Goal: Task Accomplishment & Management: Use online tool/utility

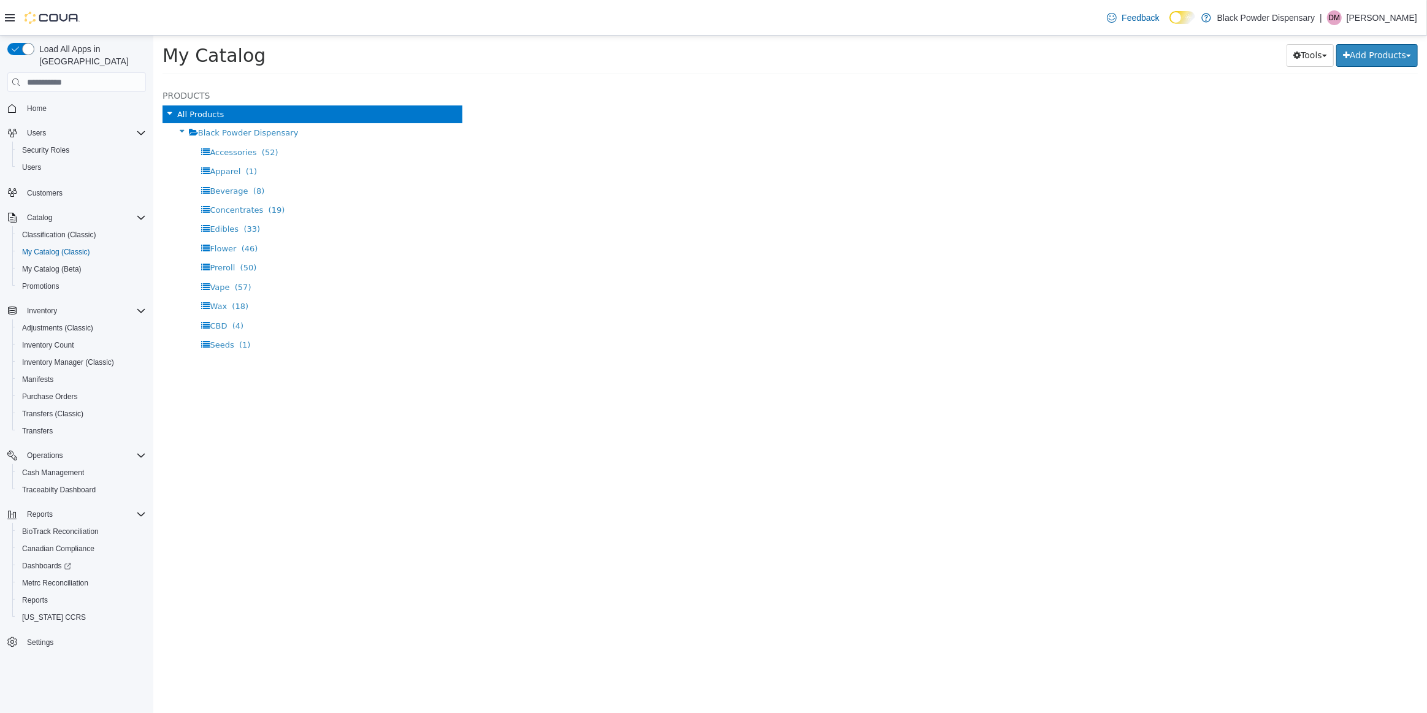
select select "**********"
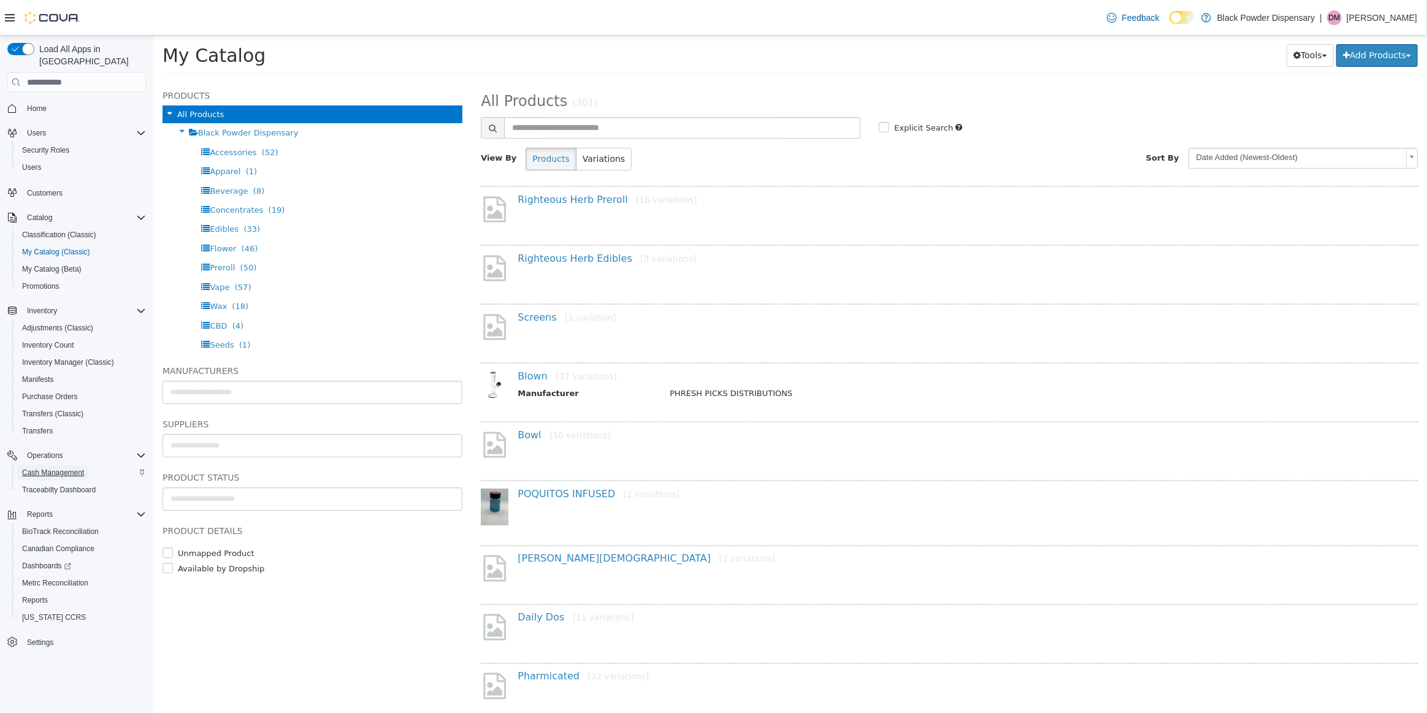
click at [77, 468] on span "Cash Management" at bounding box center [53, 473] width 62 height 10
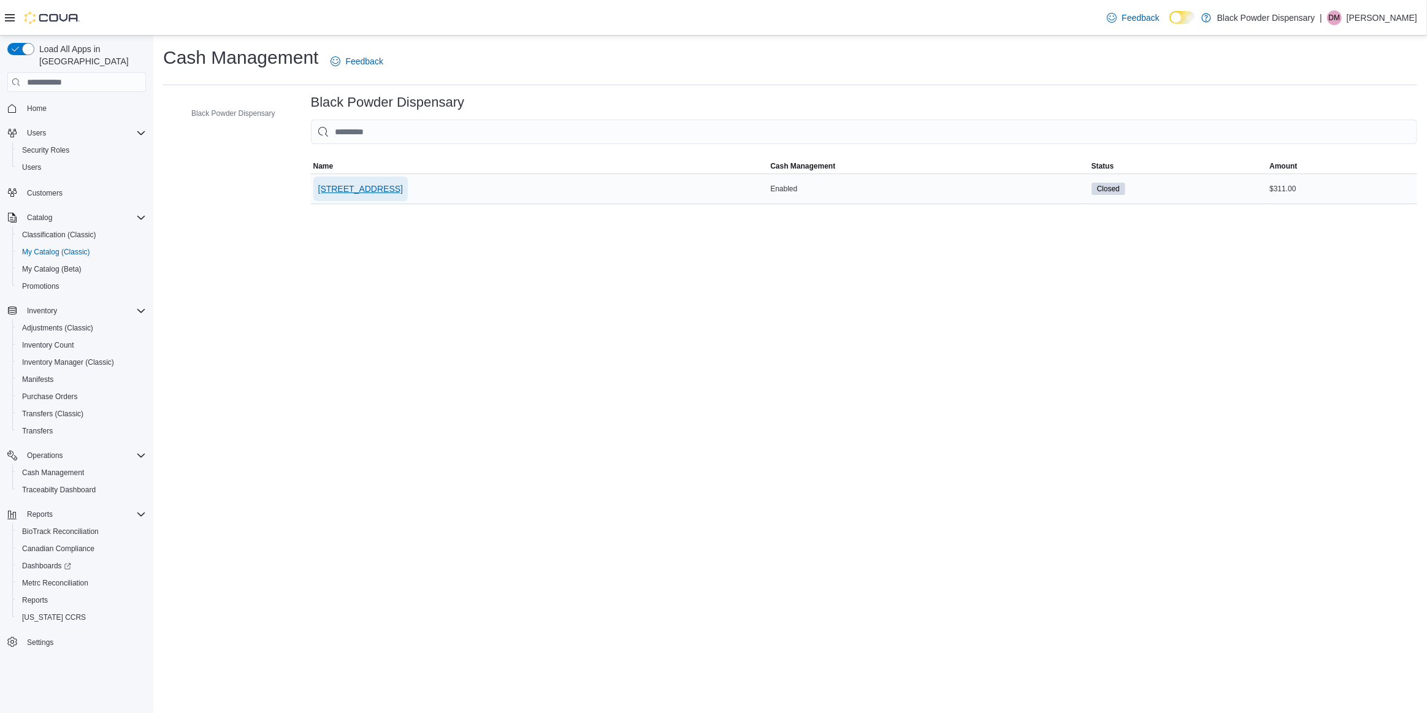
click at [344, 186] on span "2859 Cerrillos Rd" at bounding box center [360, 189] width 85 height 12
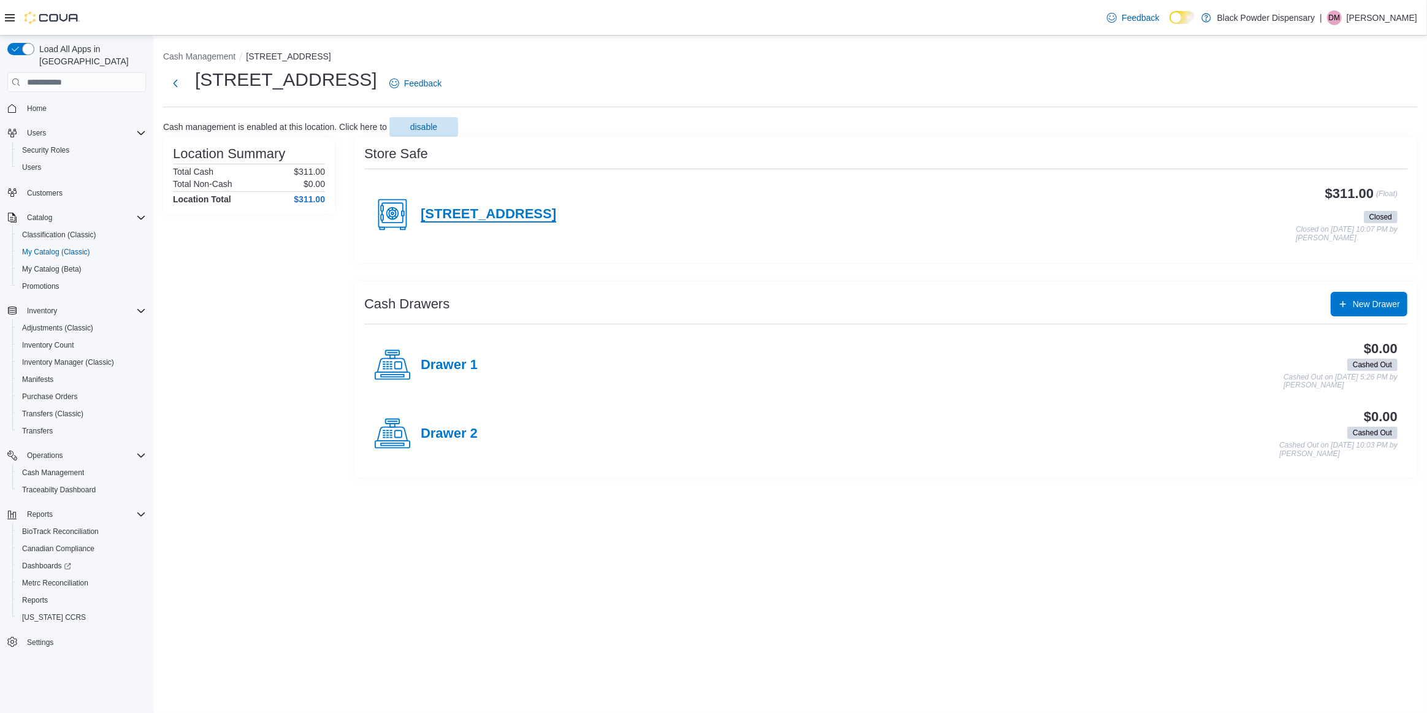
click at [516, 220] on h4 "2859 Cerrillos Rd" at bounding box center [489, 215] width 136 height 16
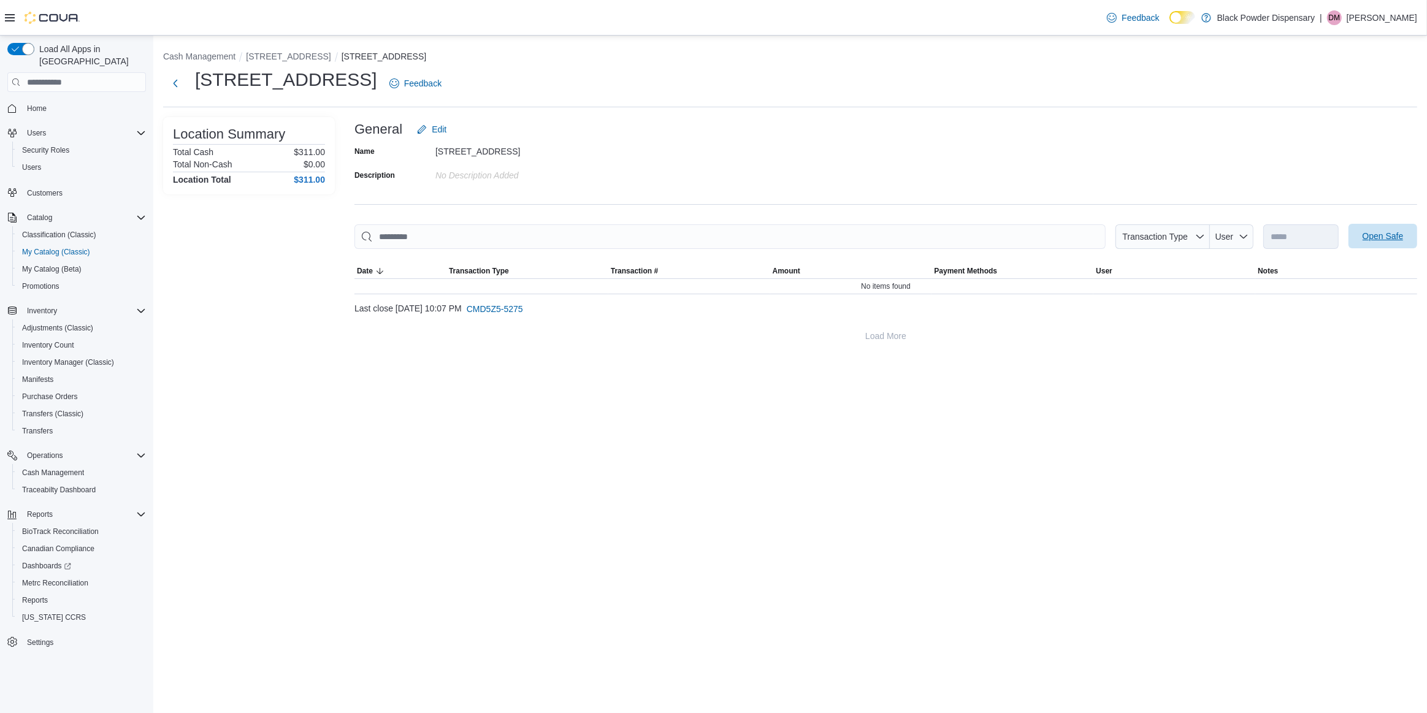
click at [1390, 229] on span "Open Safe" at bounding box center [1383, 236] width 54 height 25
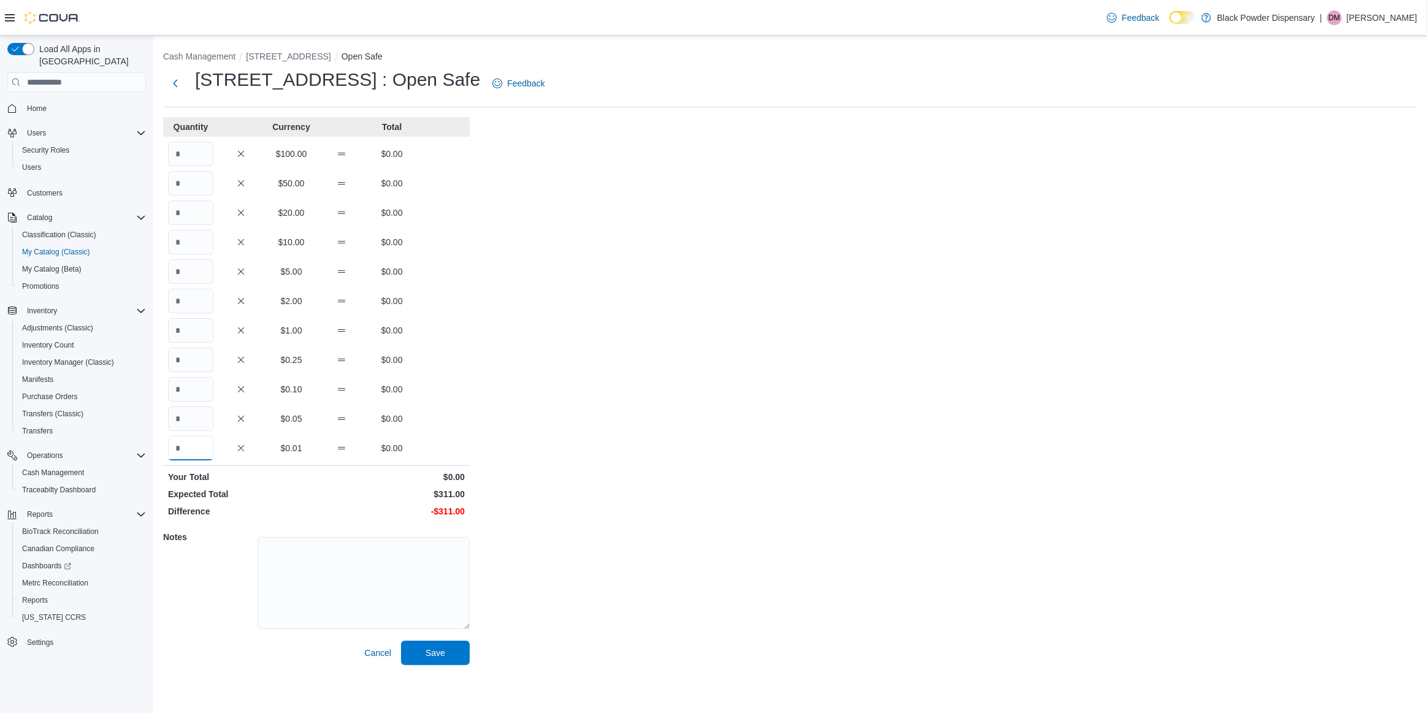
click at [187, 442] on input "Quantity" at bounding box center [190, 448] width 45 height 25
type input "*****"
click at [428, 649] on span "Save" at bounding box center [436, 652] width 20 height 12
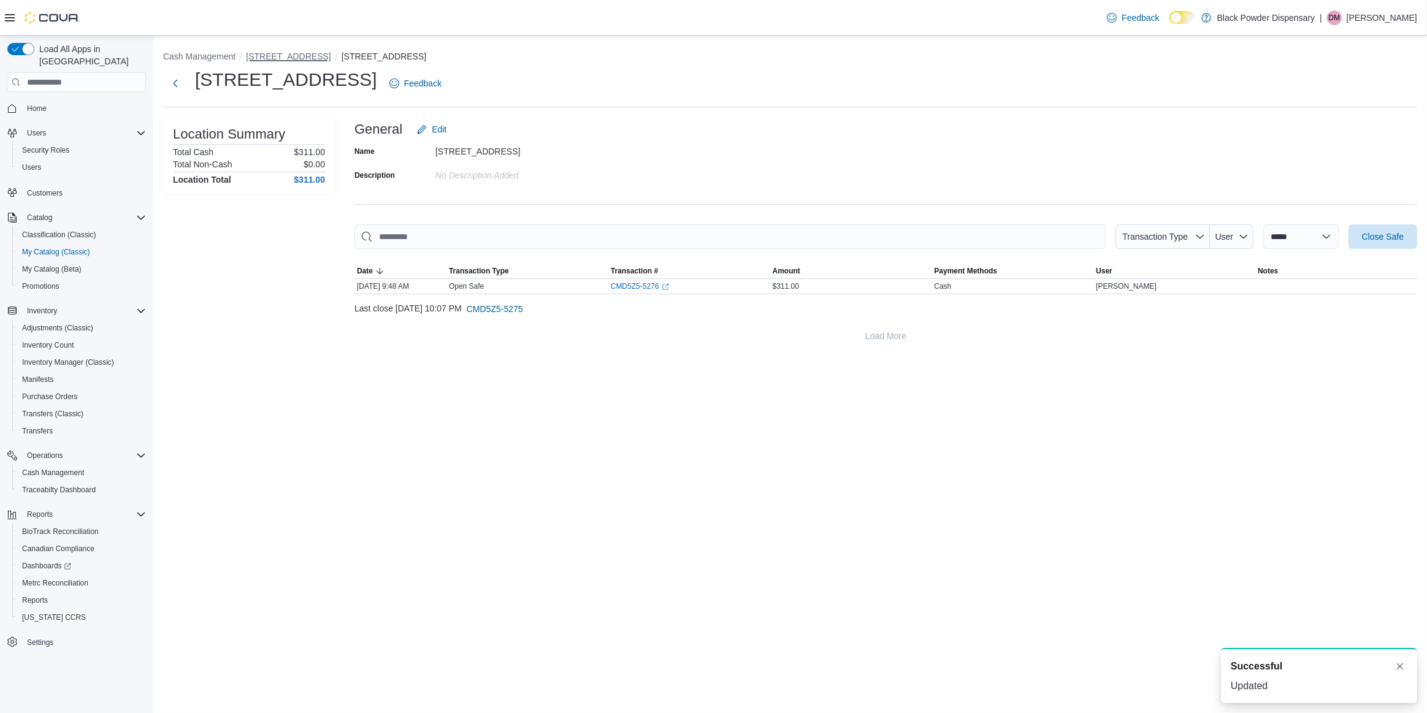
click at [258, 52] on button "2859 Cerrillos Rd" at bounding box center [288, 57] width 85 height 10
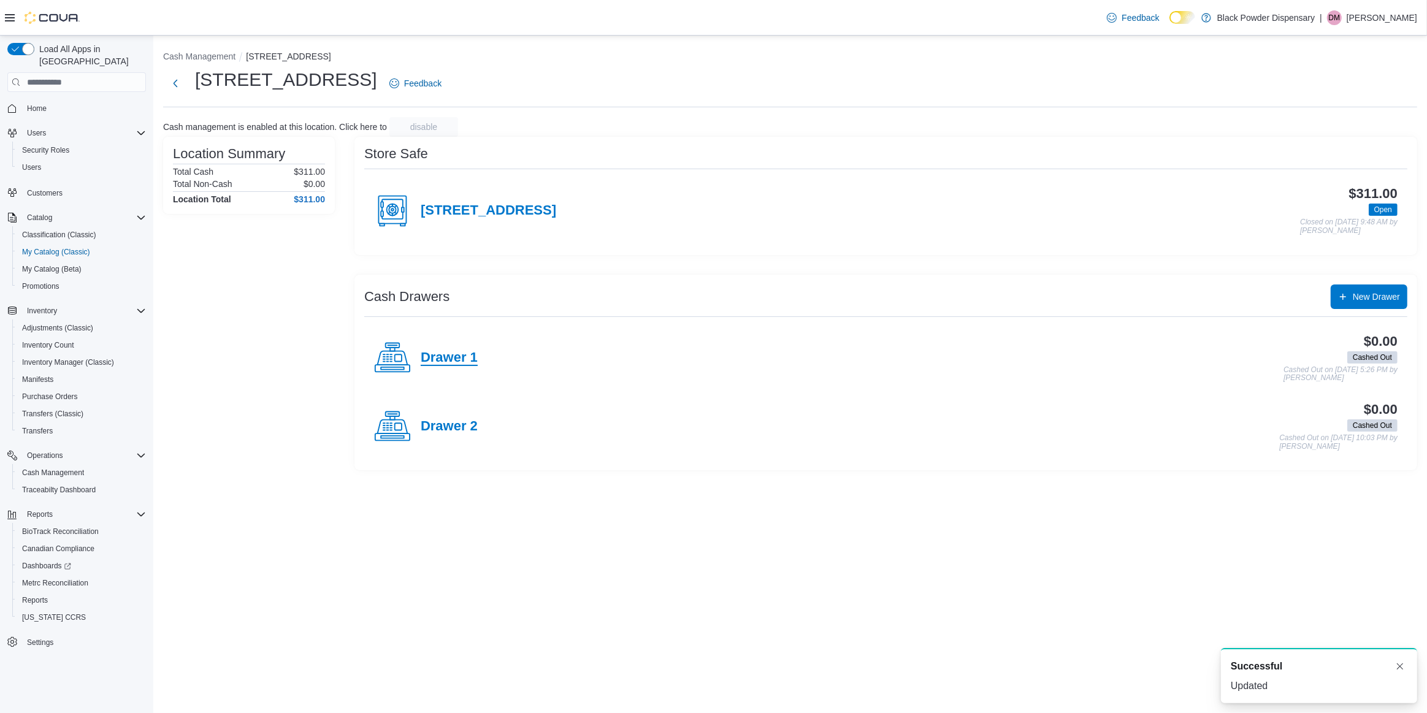
click at [442, 359] on h4 "Drawer 1" at bounding box center [449, 358] width 57 height 16
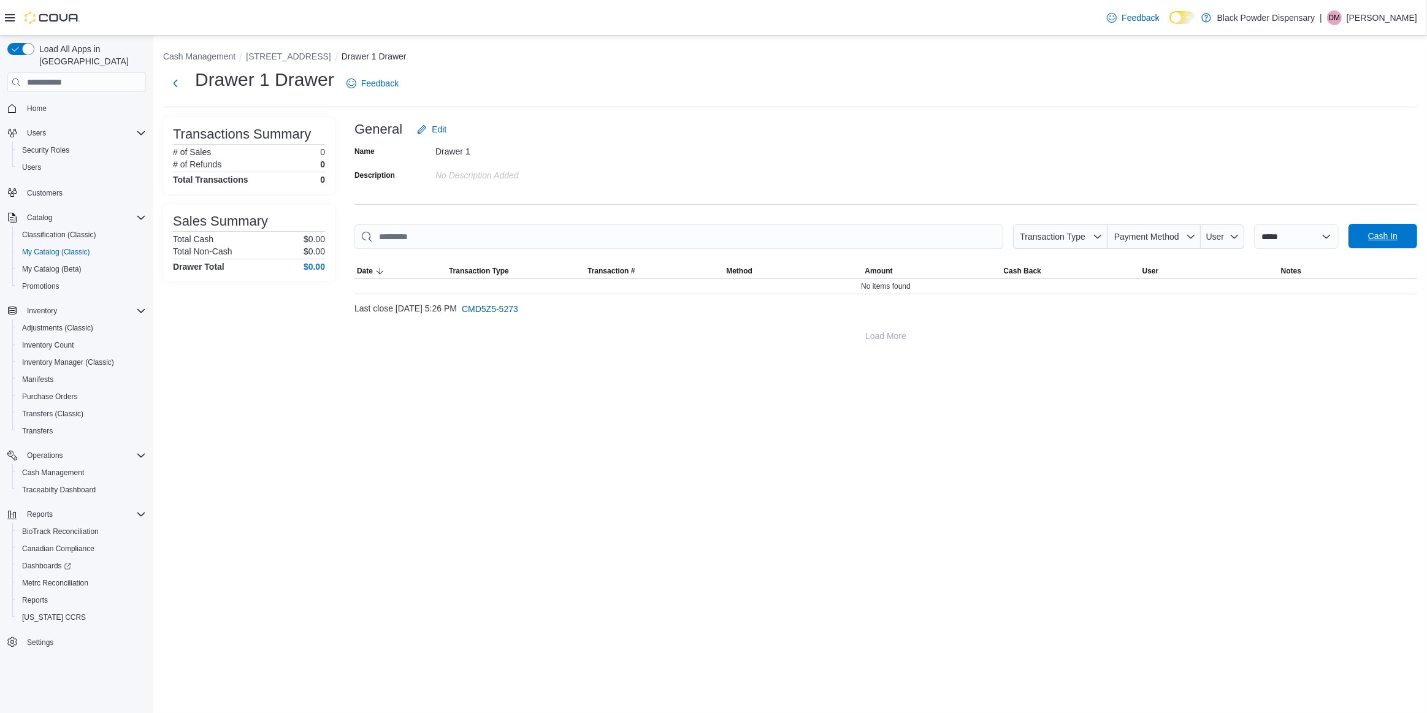
click at [1364, 239] on span "Cash In" at bounding box center [1383, 236] width 54 height 25
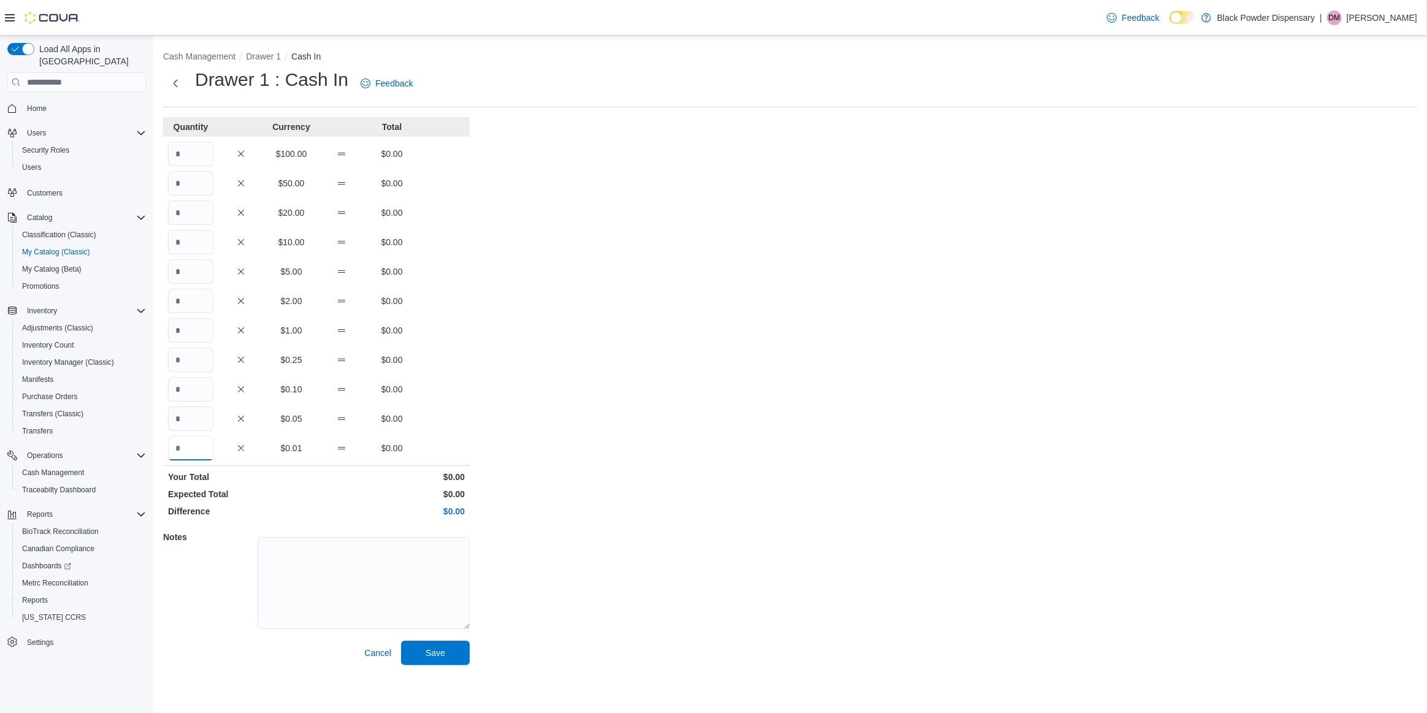
click at [189, 451] on input "Quantity" at bounding box center [190, 448] width 45 height 25
type input "*****"
click at [440, 648] on span "Save" at bounding box center [436, 652] width 20 height 12
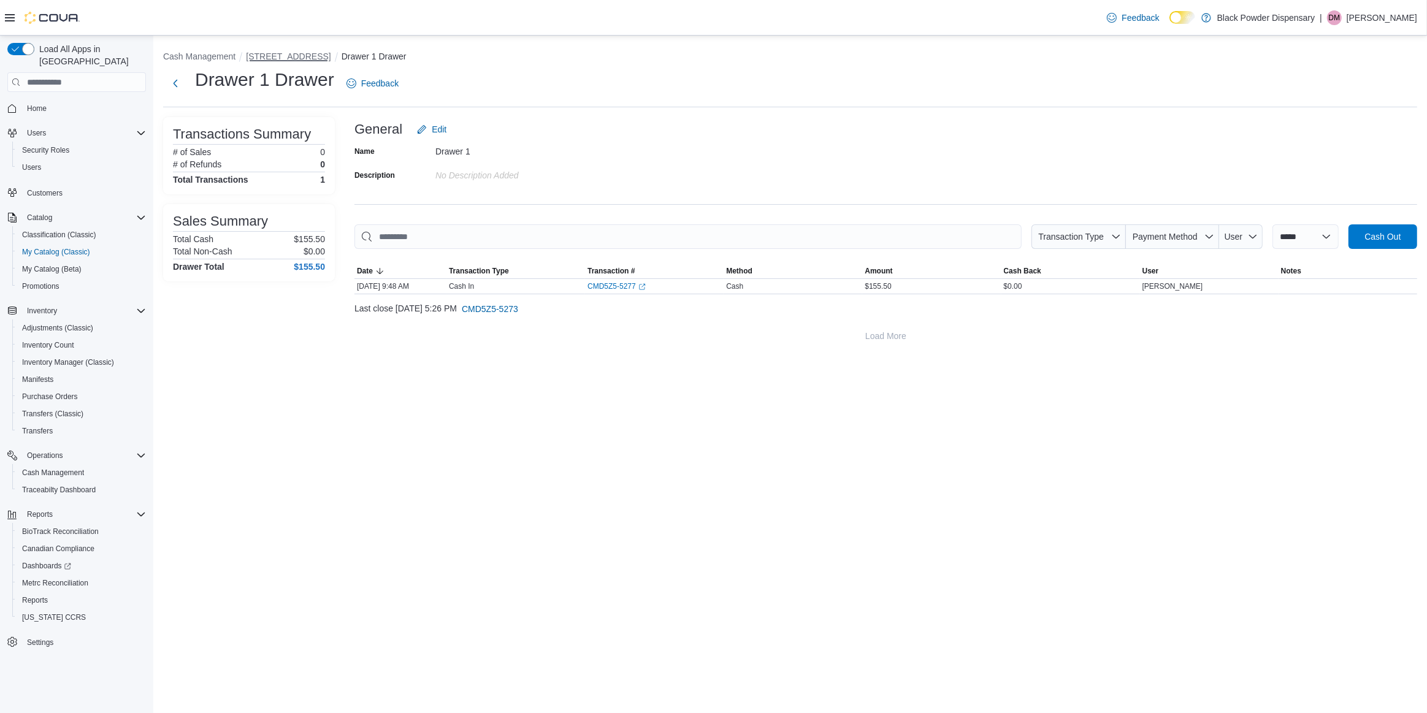
click at [263, 55] on button "2859 Cerrillos Rd" at bounding box center [288, 57] width 85 height 10
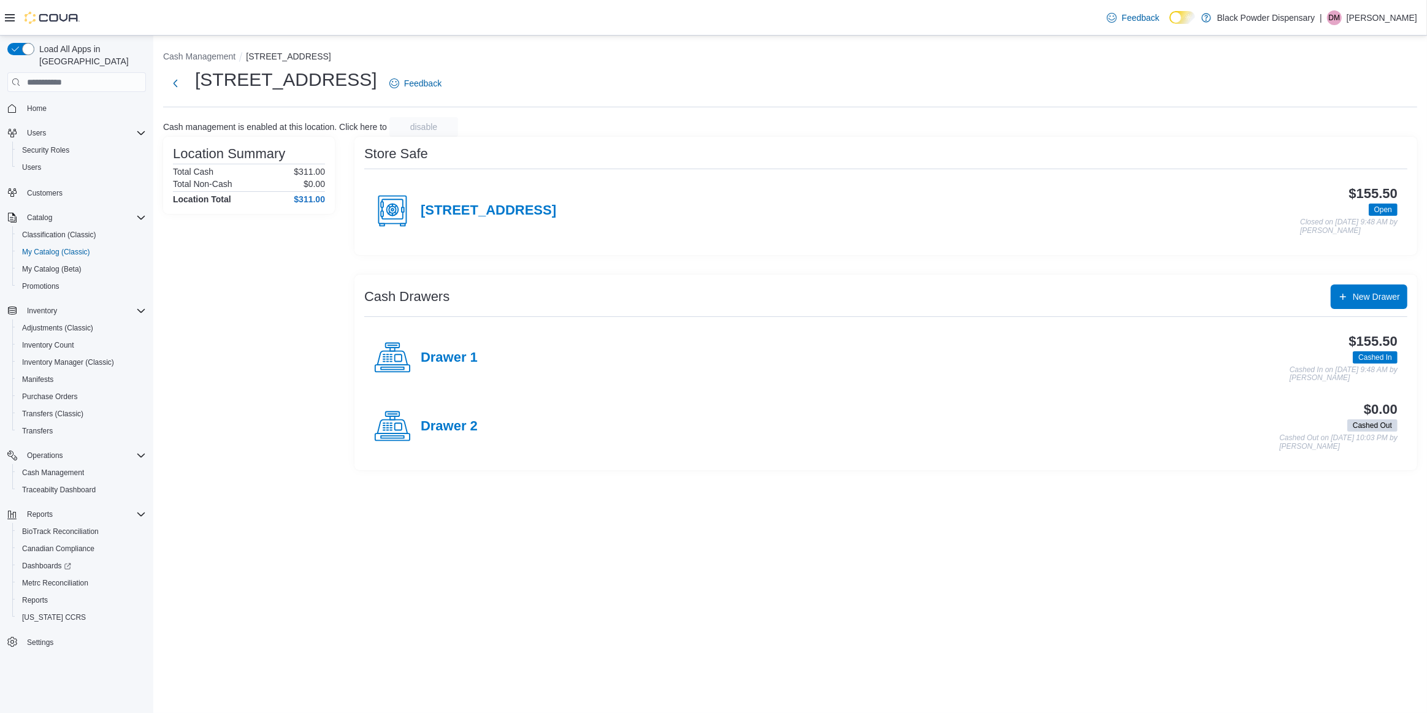
click at [454, 420] on h4 "Drawer 2" at bounding box center [449, 427] width 57 height 16
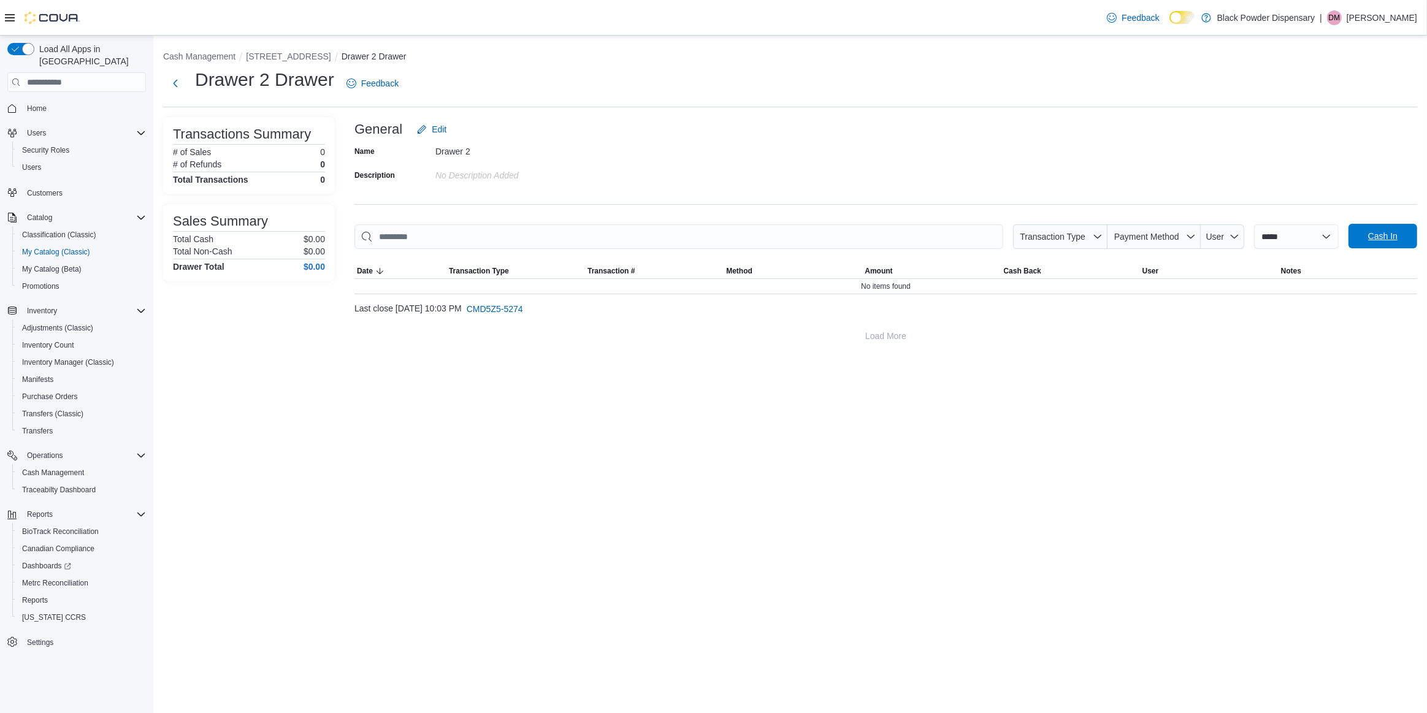
click at [1375, 245] on span "Cash In" at bounding box center [1383, 236] width 54 height 25
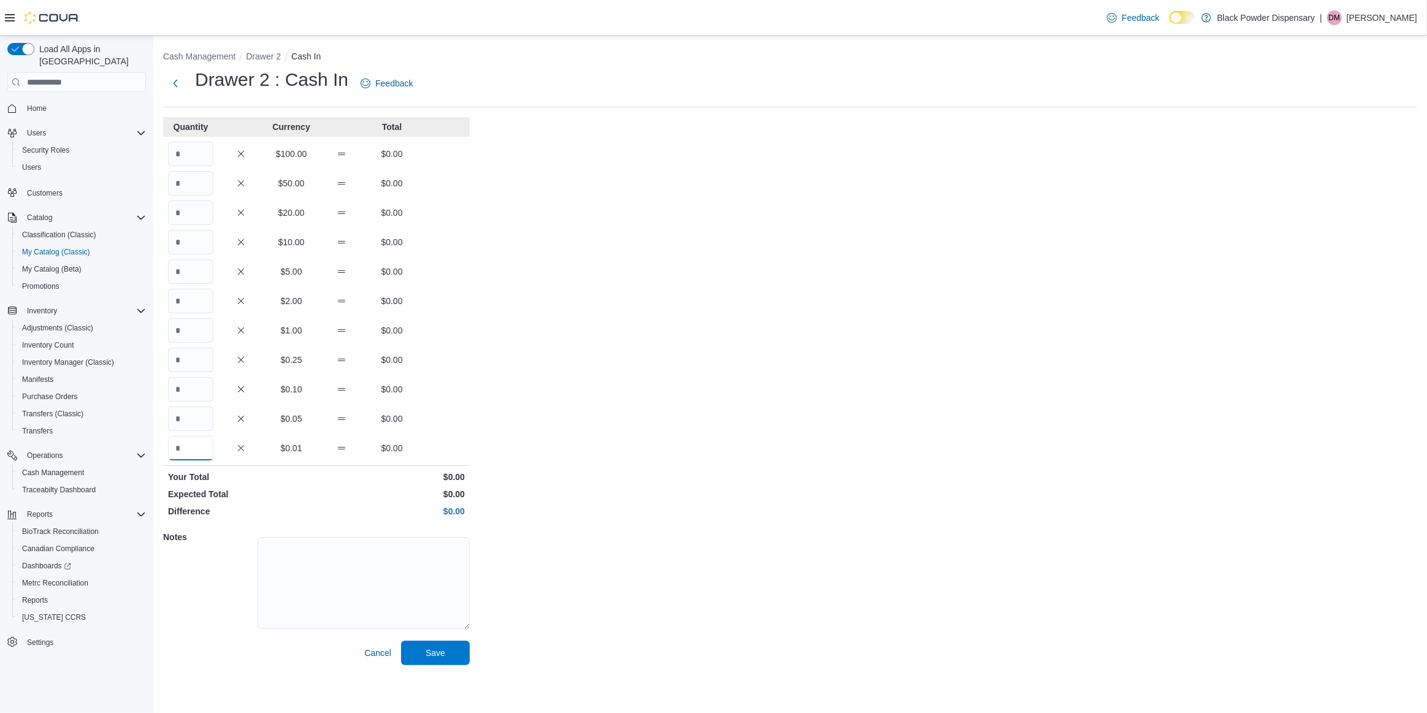
click at [202, 454] on input "Quantity" at bounding box center [190, 448] width 45 height 25
type input "*****"
click at [401, 641] on button "Save" at bounding box center [435, 653] width 69 height 25
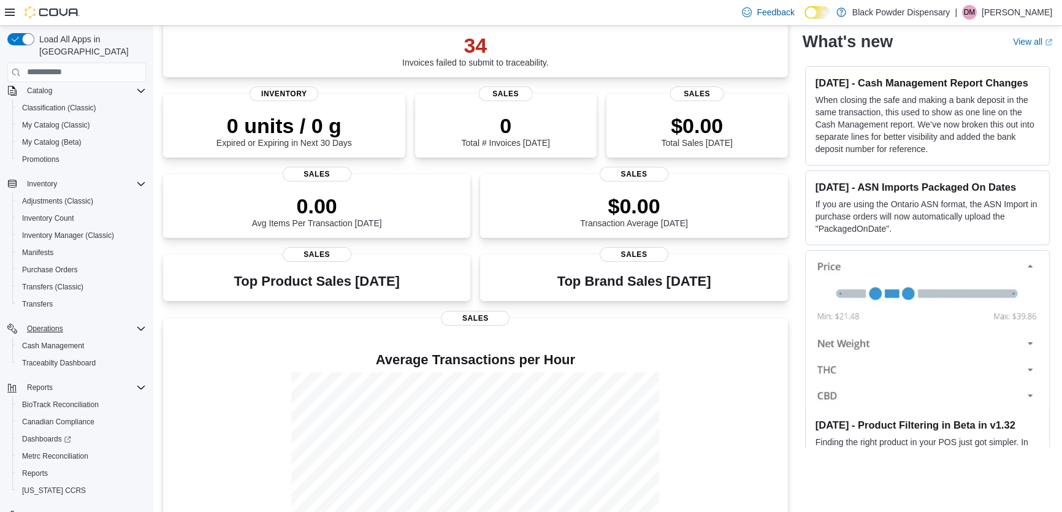
scroll to position [131, 0]
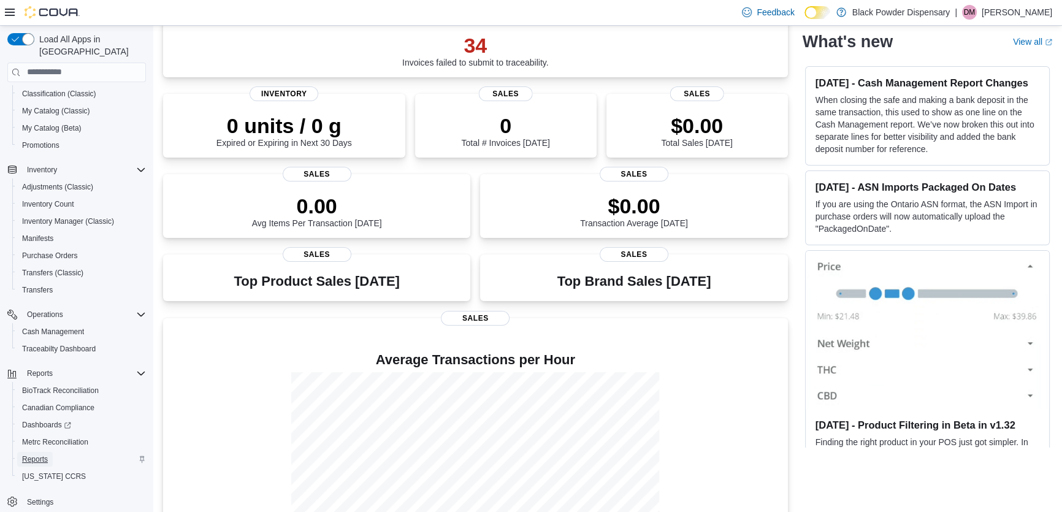
click at [33, 454] on span "Reports" at bounding box center [35, 459] width 26 height 10
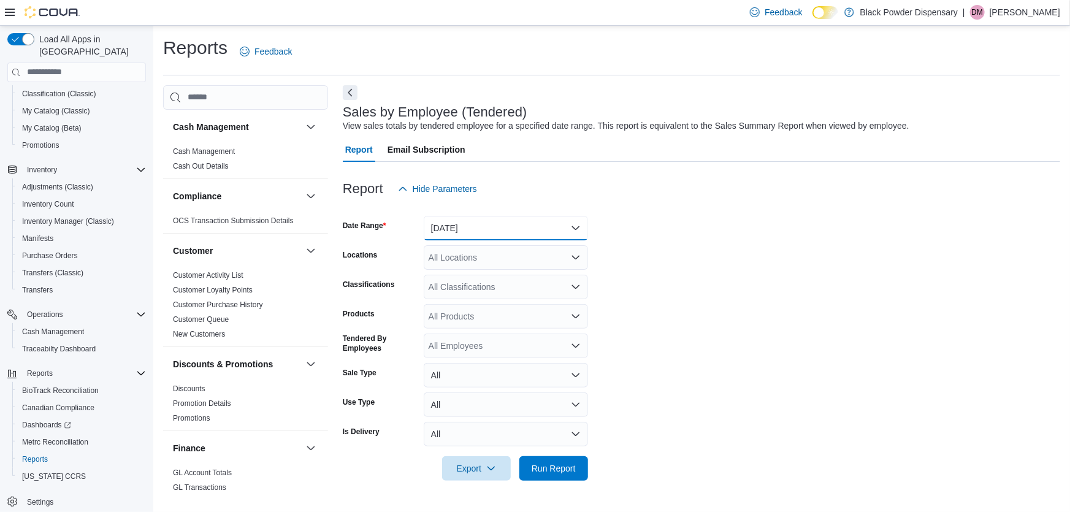
click at [507, 227] on button "[DATE]" at bounding box center [506, 228] width 164 height 25
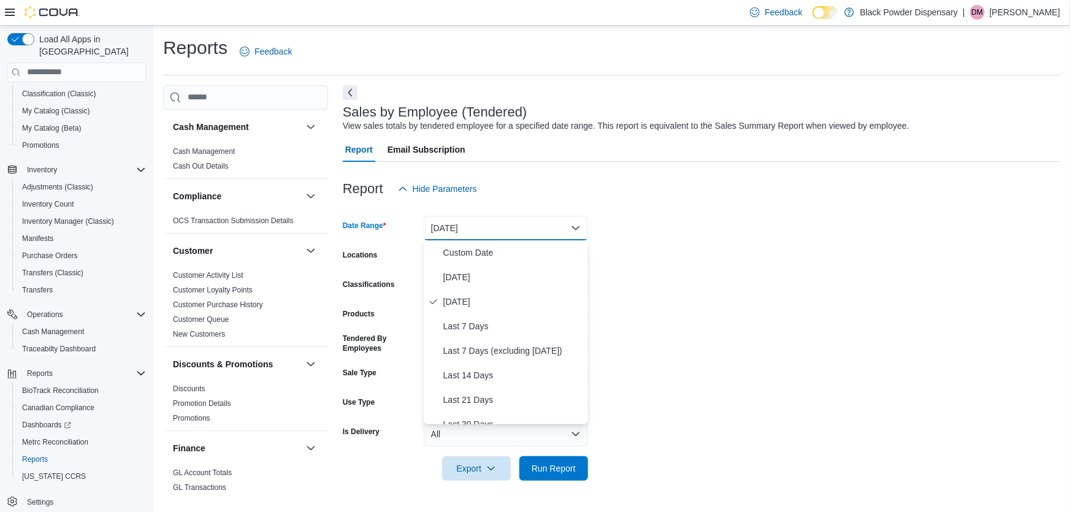
click at [844, 339] on form "Date Range [DATE] Locations All Locations Classifications All Classifications P…" at bounding box center [701, 341] width 717 height 280
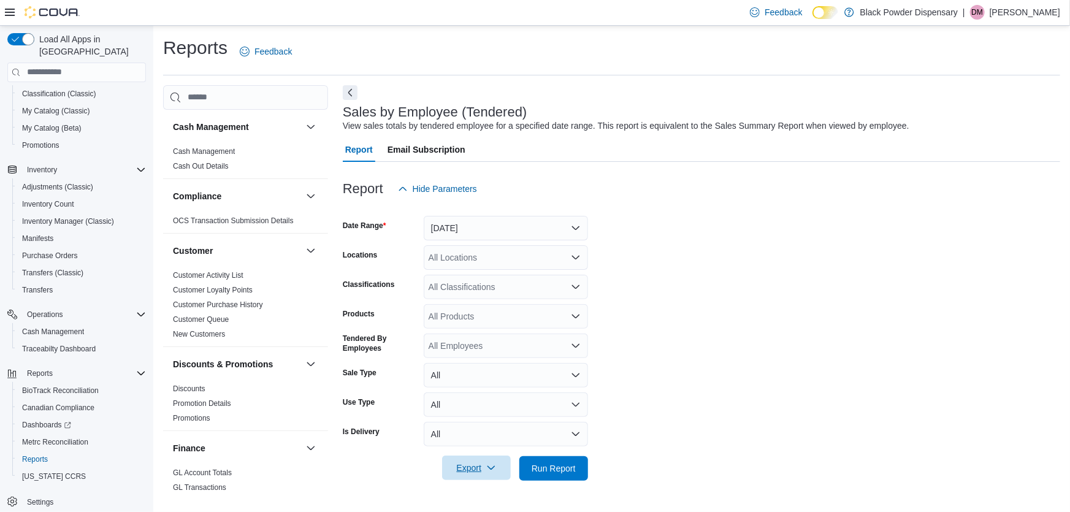
click at [508, 463] on button "Export" at bounding box center [476, 468] width 69 height 25
click at [541, 467] on span "Run Report" at bounding box center [554, 468] width 44 height 12
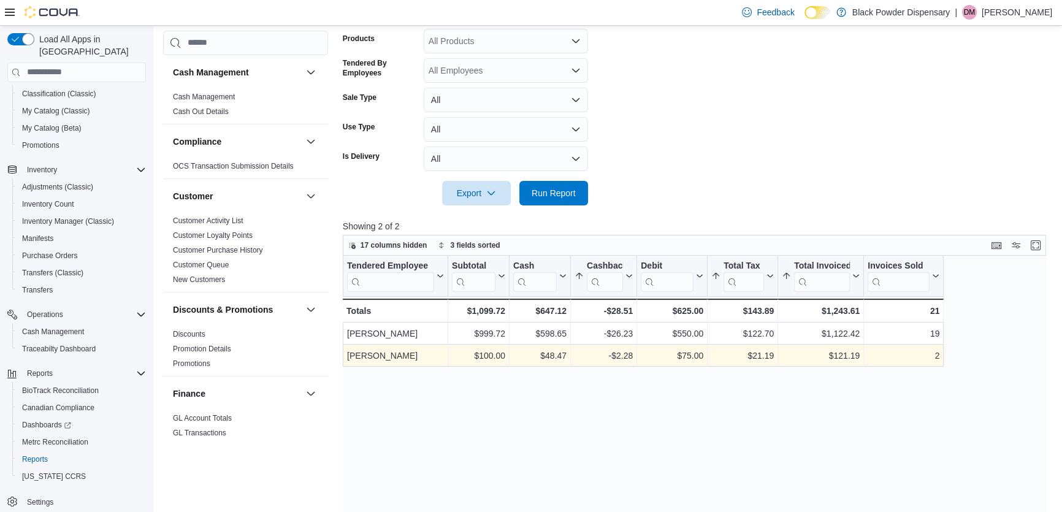
scroll to position [278, 0]
